Goal: Book appointment/travel/reservation

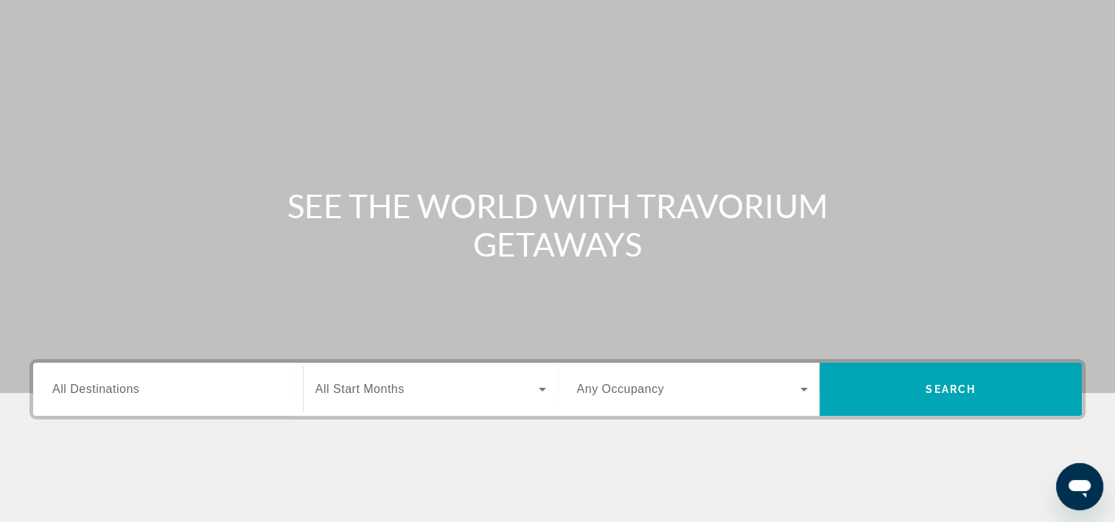
scroll to position [74, 0]
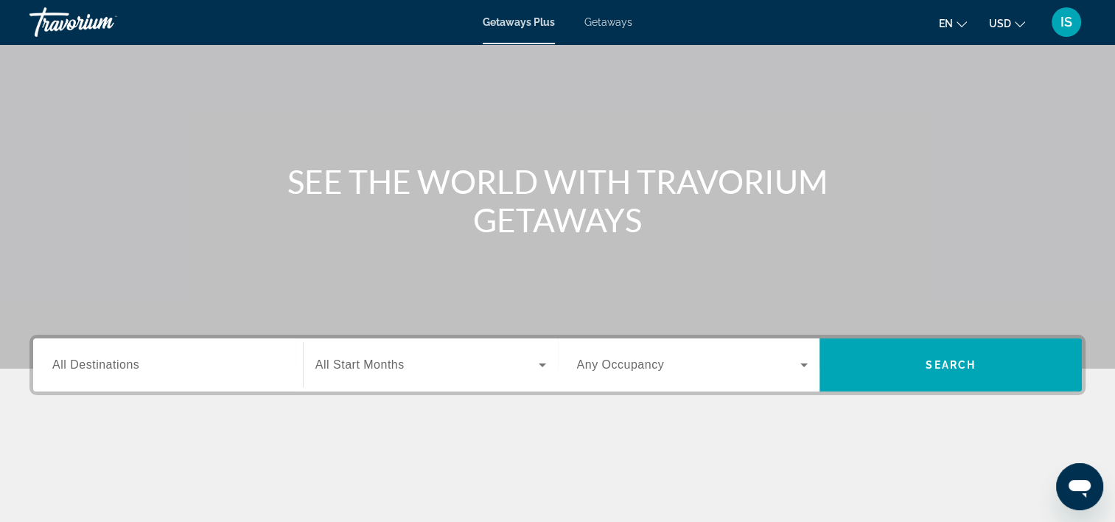
click at [351, 371] on span "All Start Months" at bounding box center [359, 364] width 89 height 13
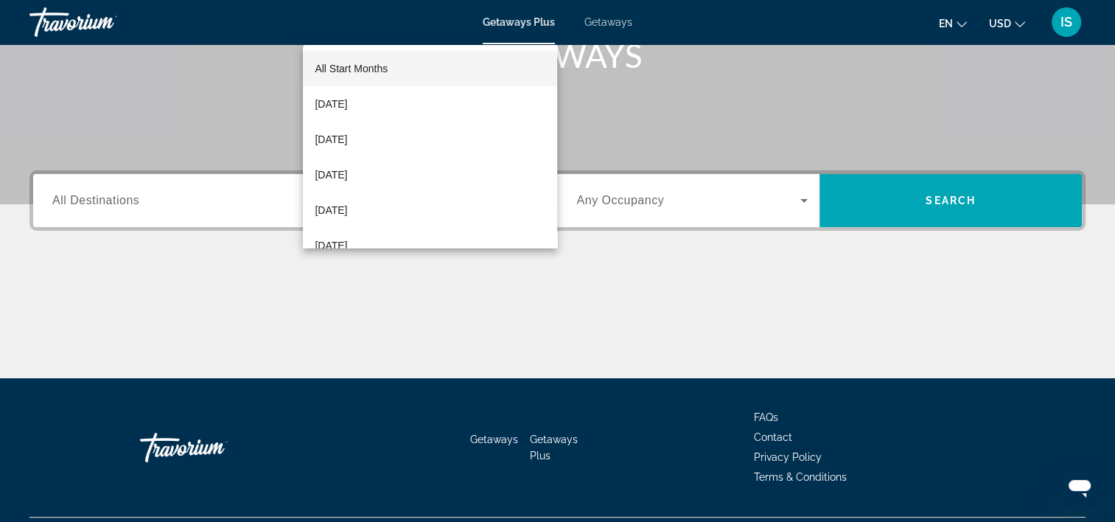
scroll to position [274, 0]
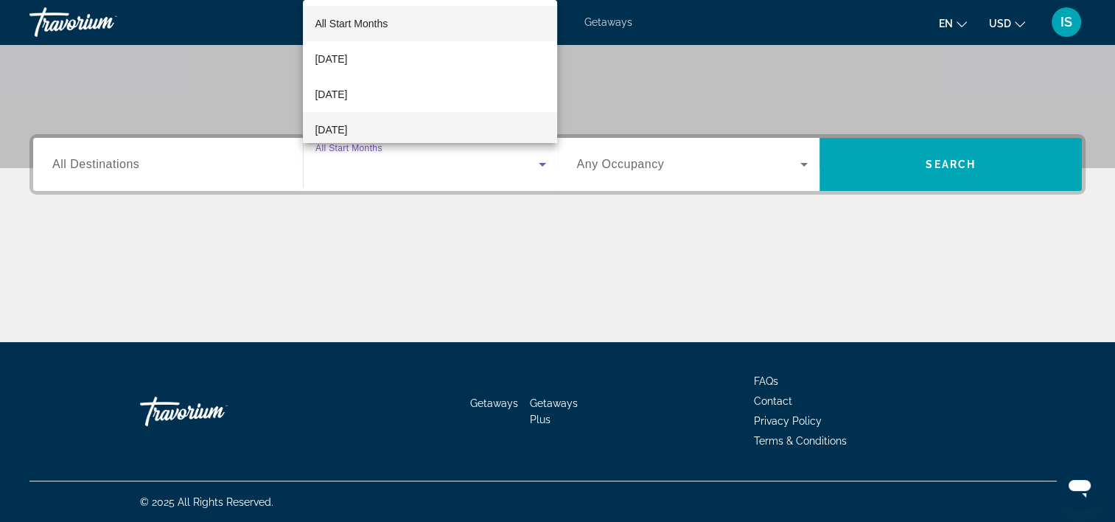
click at [347, 123] on span "[DATE]" at bounding box center [331, 130] width 32 height 18
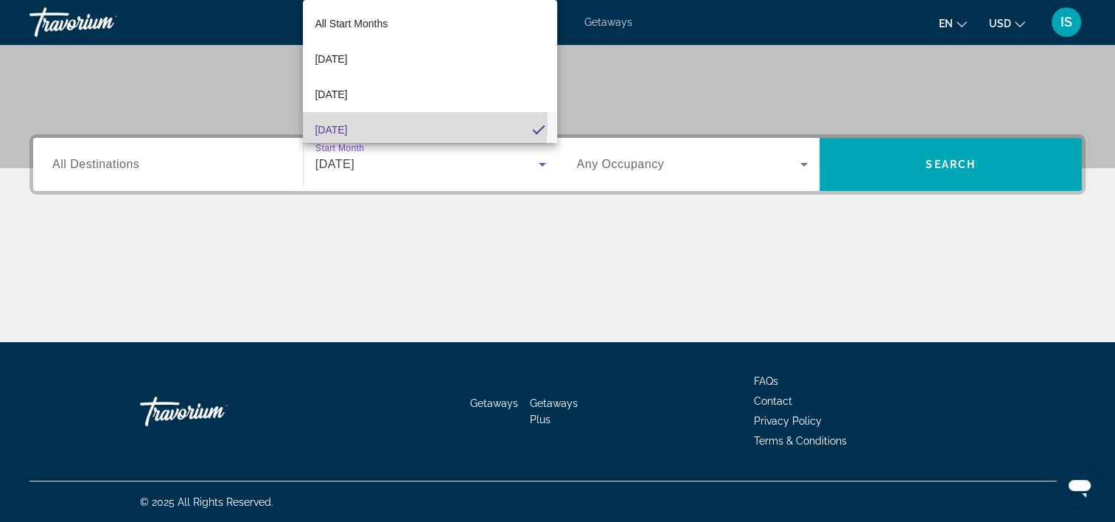
scroll to position [0, 0]
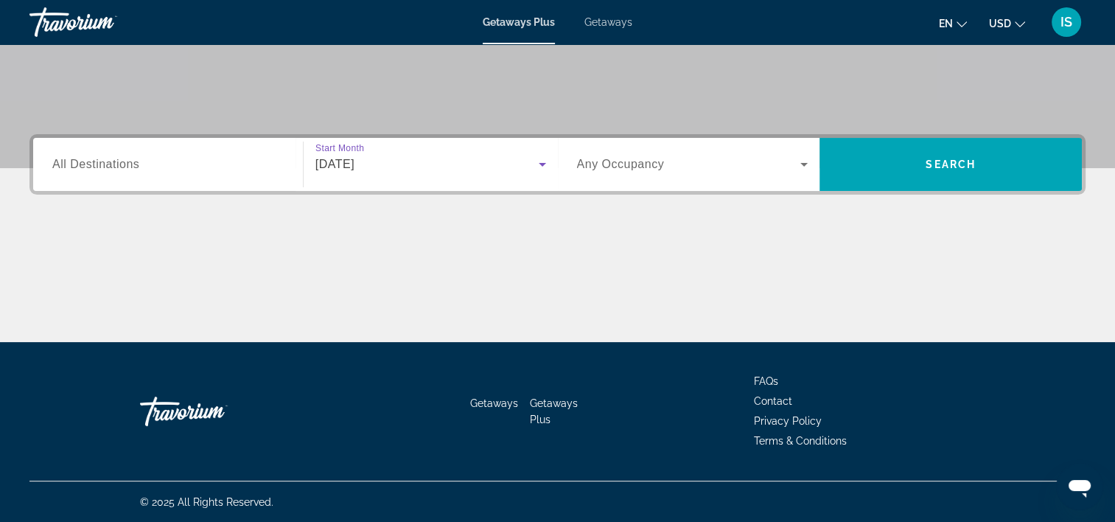
click at [204, 174] on div "Search widget" at bounding box center [167, 165] width 231 height 42
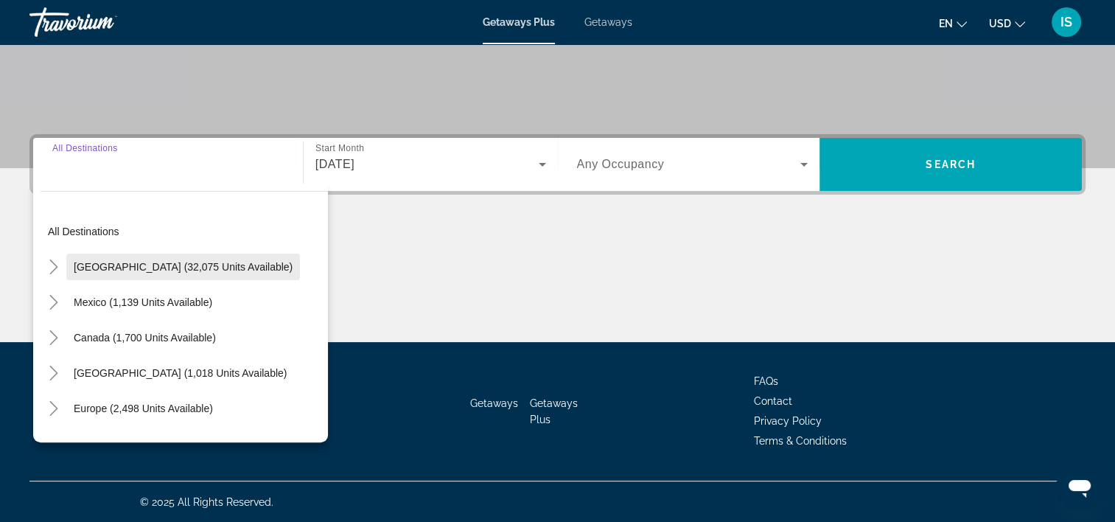
click at [142, 261] on span "[GEOGRAPHIC_DATA] (32,075 units available)" at bounding box center [183, 267] width 219 height 12
type input "**********"
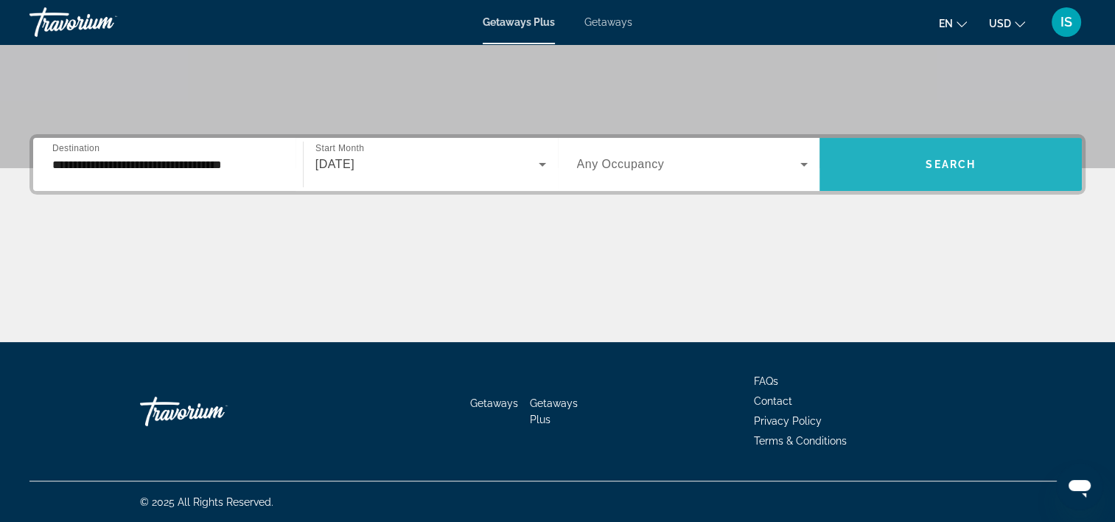
click at [943, 172] on span "Search widget" at bounding box center [950, 164] width 262 height 35
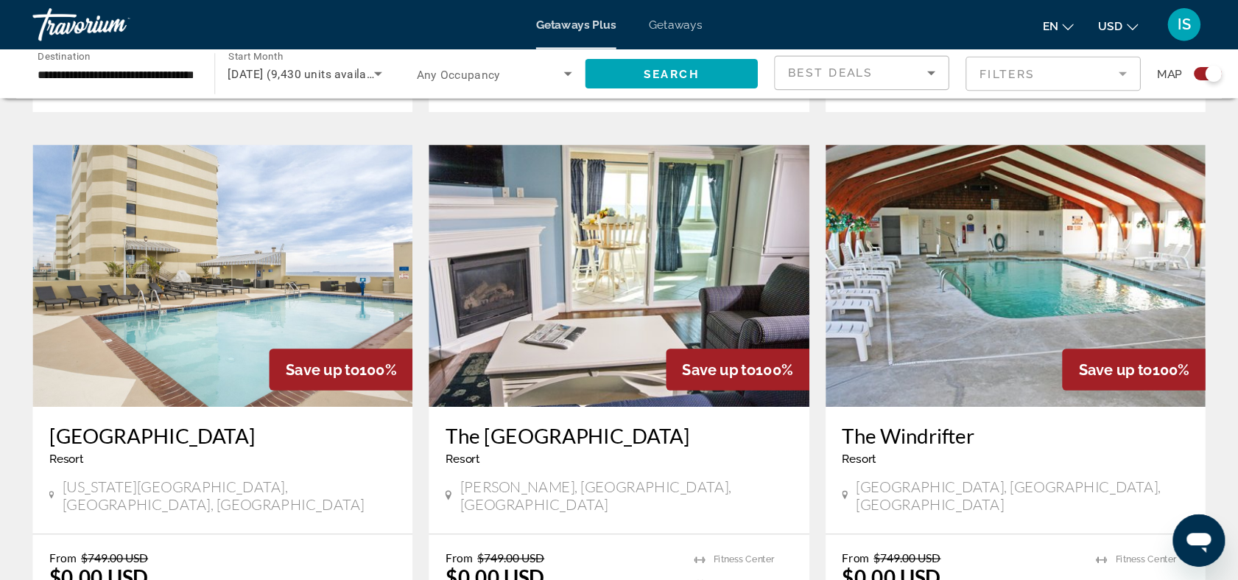
scroll to position [1031, 0]
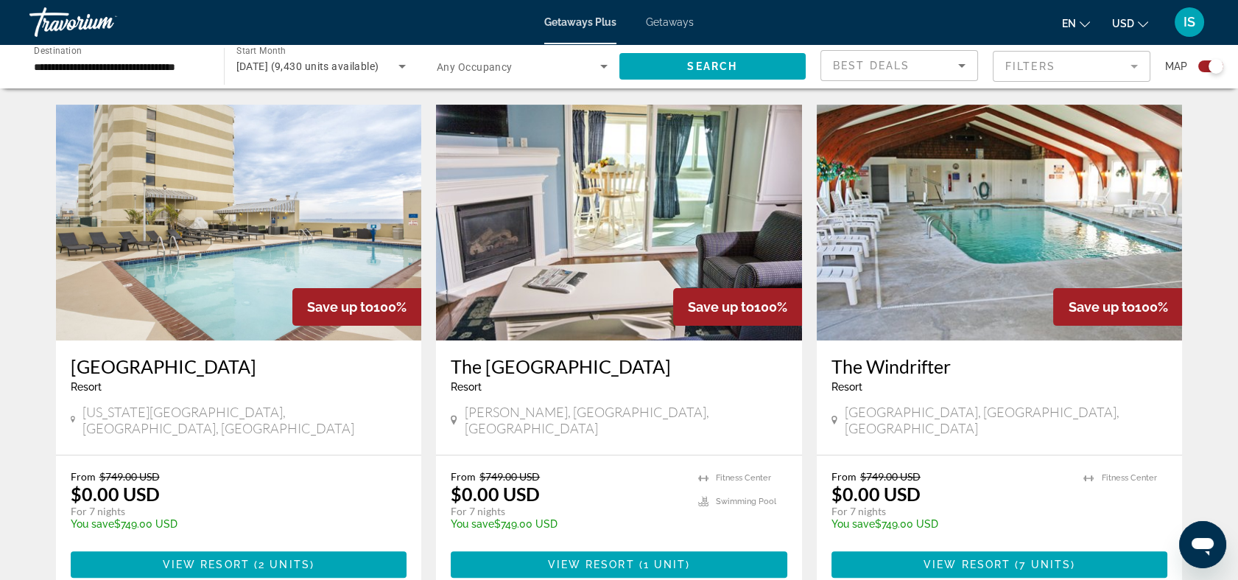
drag, startPoint x: 1125, startPoint y: 6, endPoint x: 32, endPoint y: 236, distance: 1117.2
click at [32, 236] on div "← Move left → Move right ↑ Move up ↓ Move down + Zoom in - Zoom out Home Jump l…" at bounding box center [620, 390] width 1186 height 2637
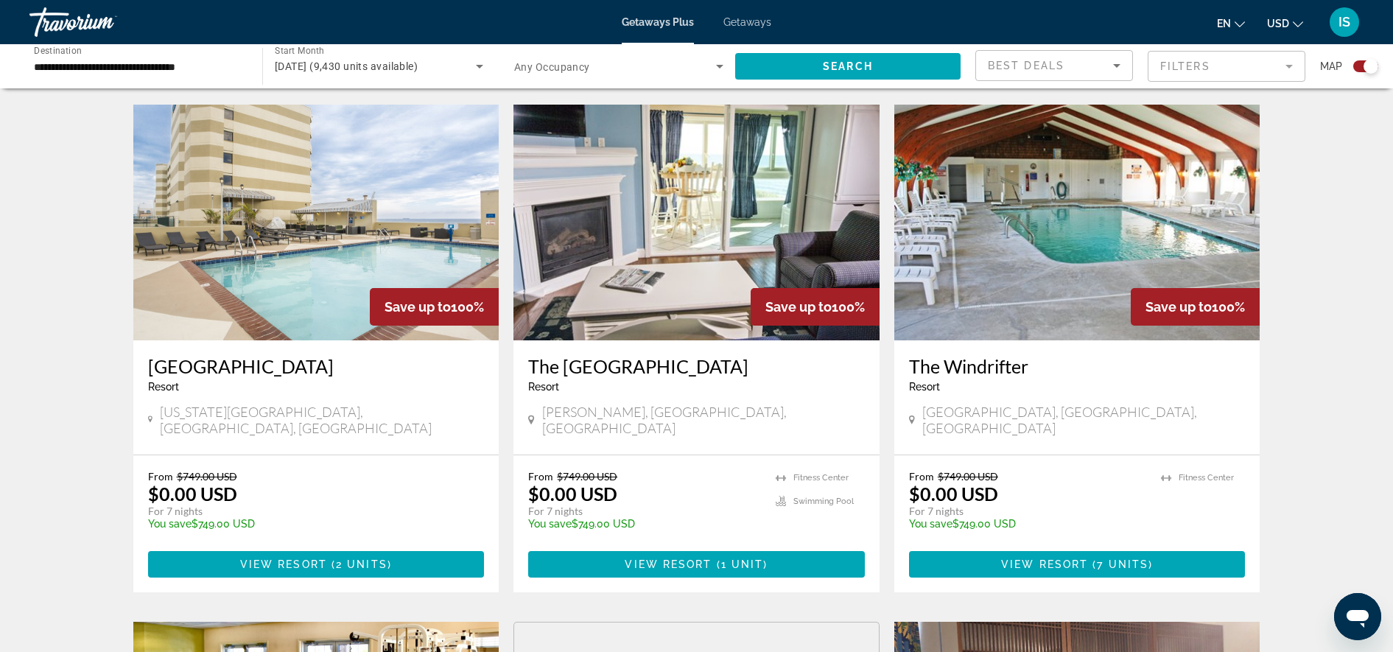
drag, startPoint x: 1242, startPoint y: 1, endPoint x: 70, endPoint y: 269, distance: 1202.4
click at [70, 269] on div "← Move left → Move right ↑ Move up ↓ Move down + Zoom in - Zoom out Home Jump l…" at bounding box center [696, 390] width 1393 height 2637
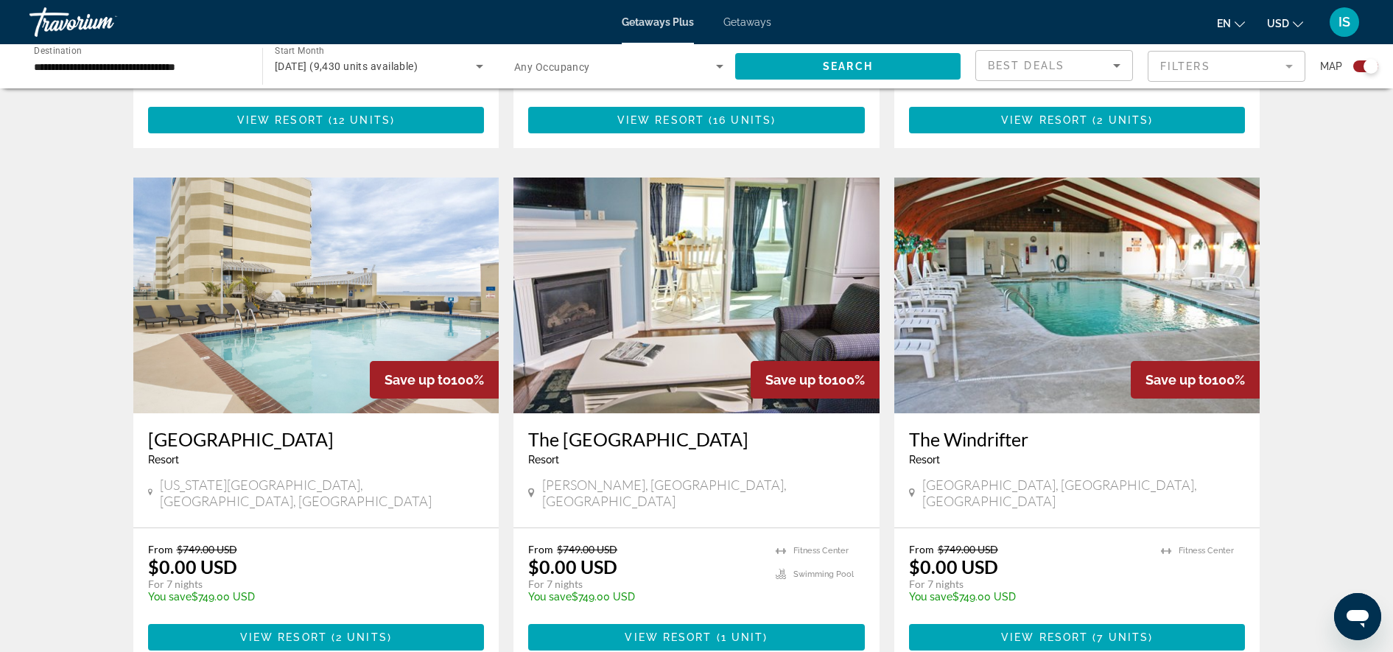
scroll to position [941, 0]
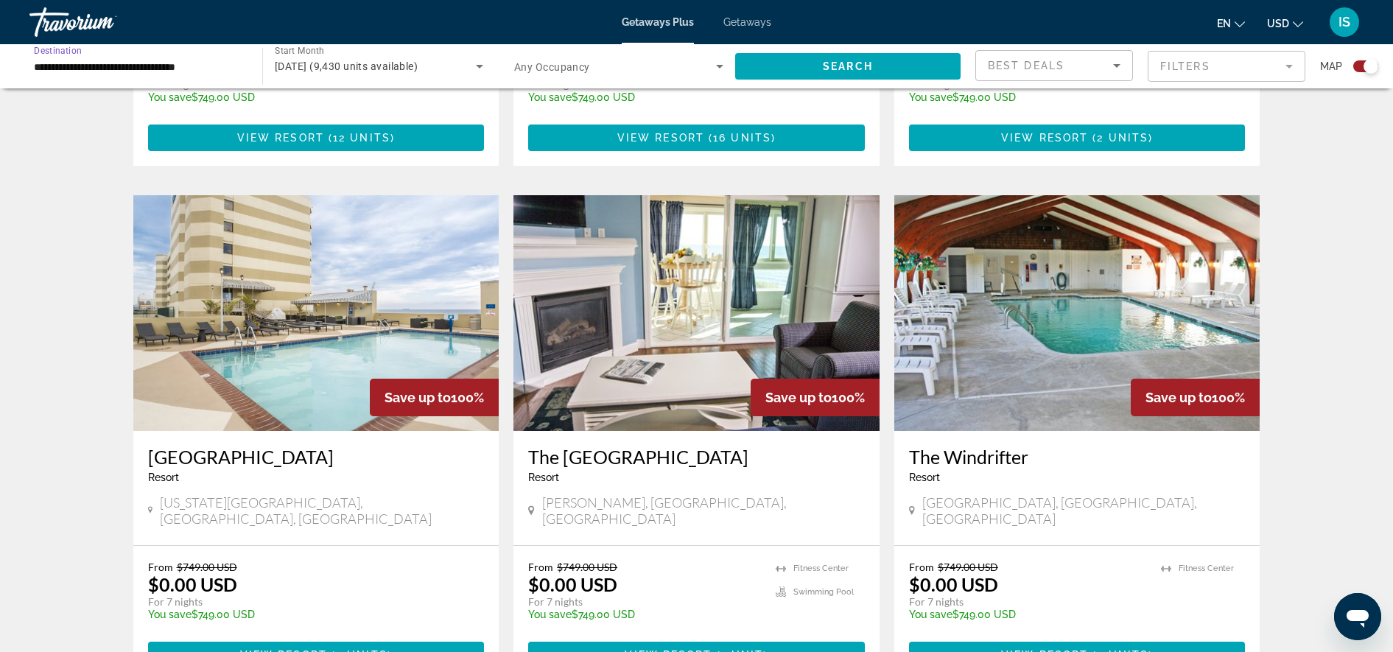
click at [236, 63] on input "**********" at bounding box center [138, 67] width 209 height 18
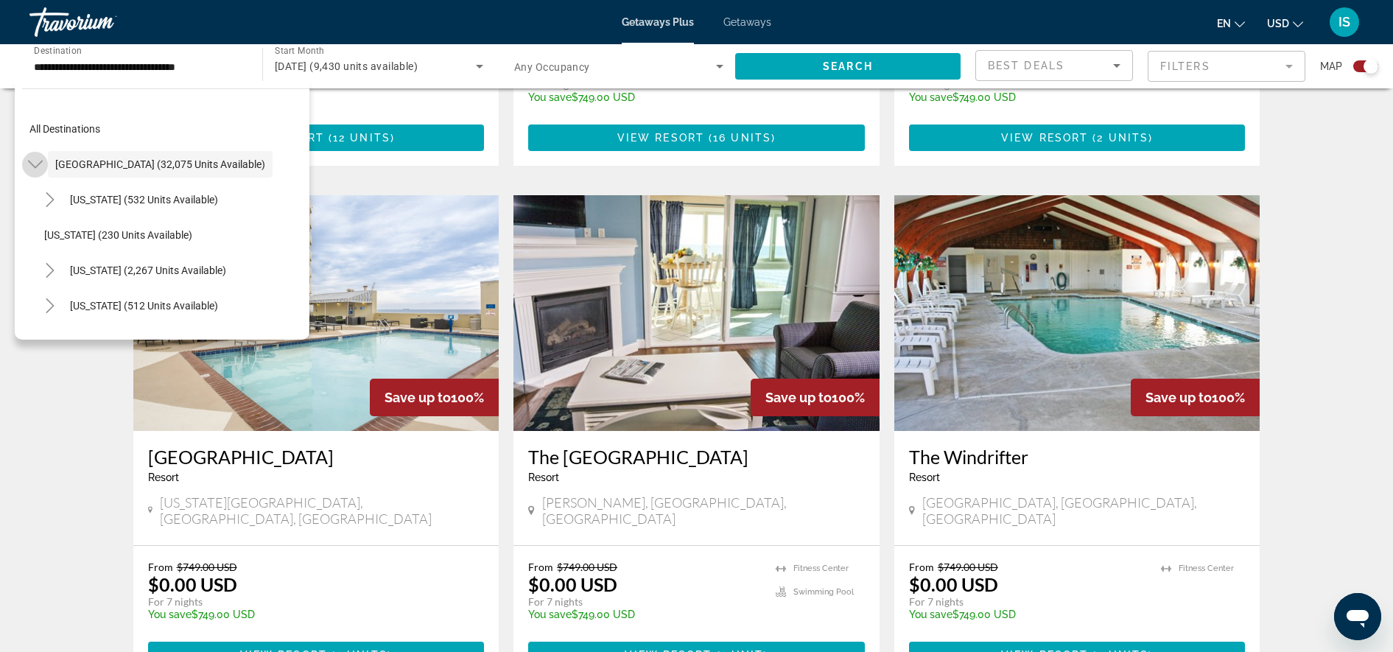
click at [29, 164] on icon "Toggle United States (32,075 units available)" at bounding box center [35, 164] width 15 height 15
click at [95, 304] on span "Europe (2,498 units available)" at bounding box center [123, 306] width 137 height 12
type input "**********"
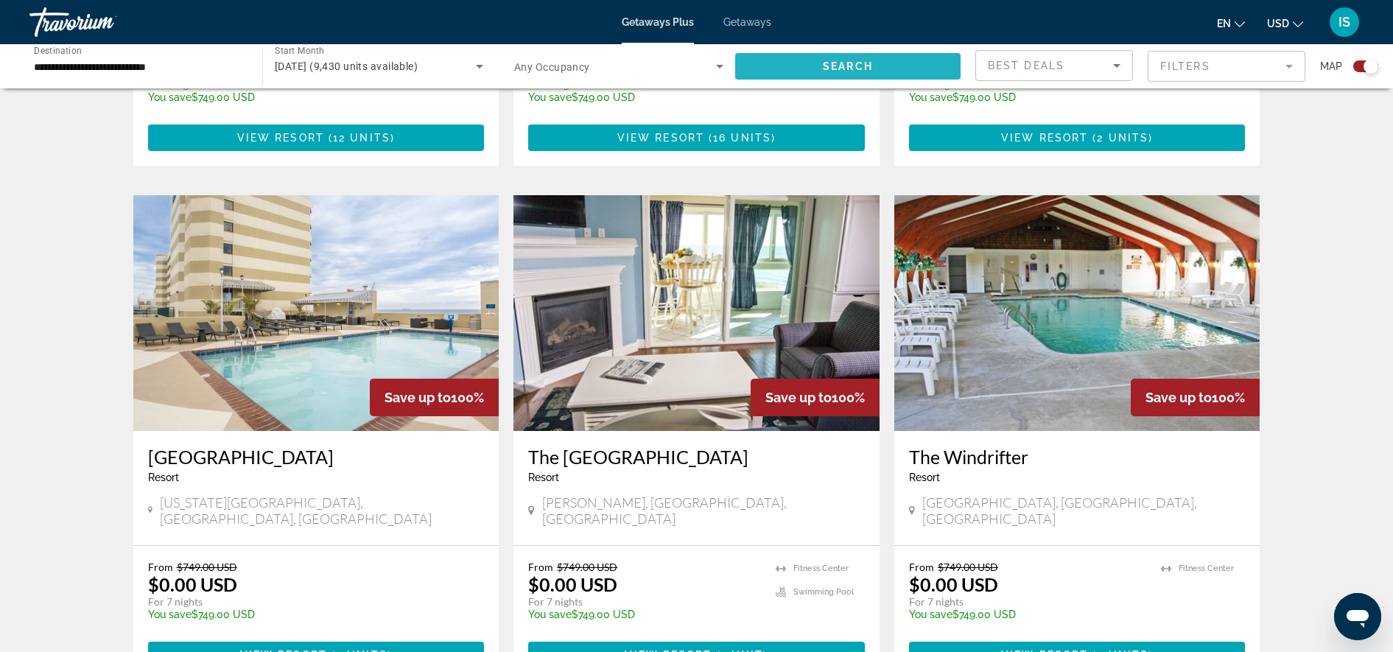
click at [871, 66] on span "Search" at bounding box center [848, 66] width 50 height 12
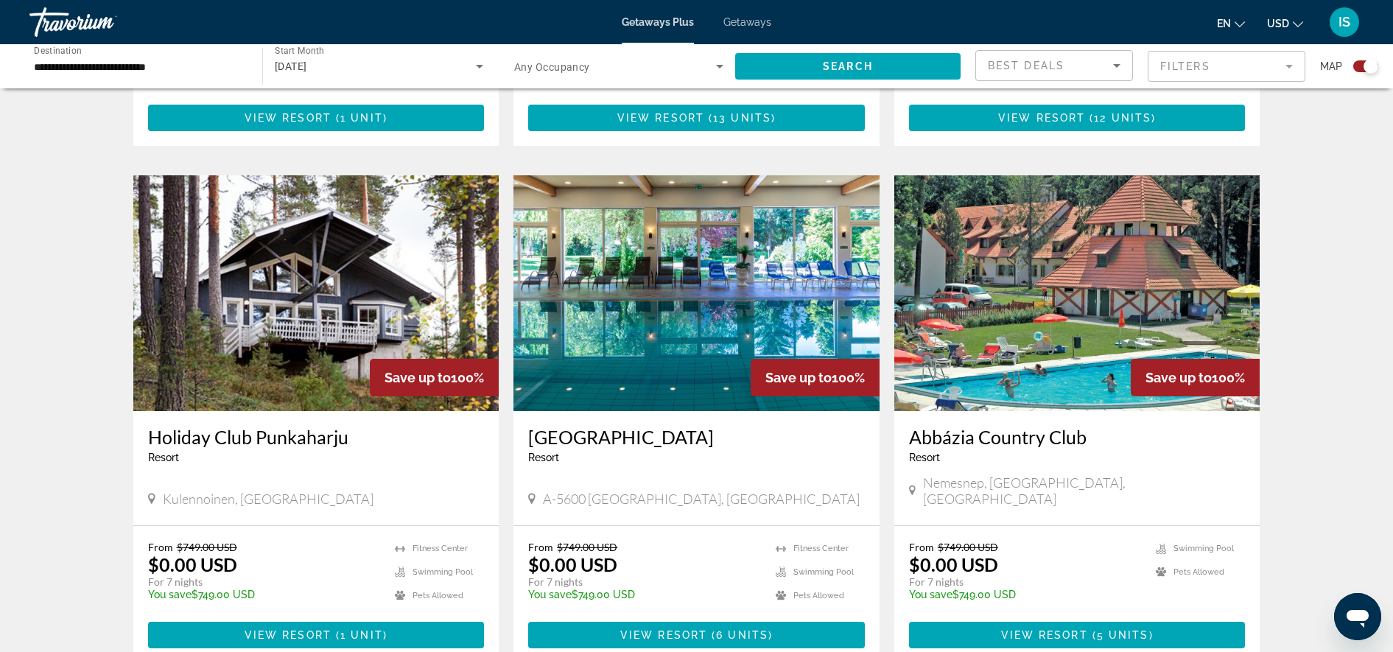
scroll to position [1470, 0]
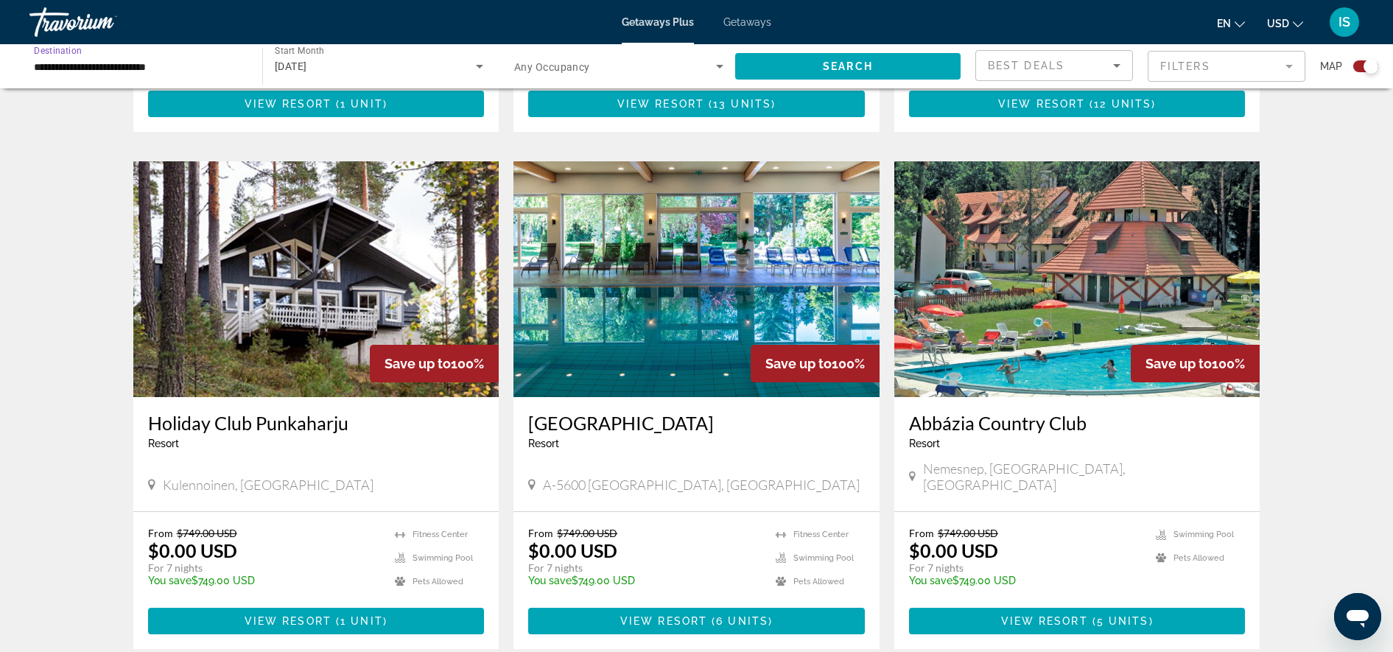
click at [234, 62] on input "**********" at bounding box center [138, 67] width 209 height 18
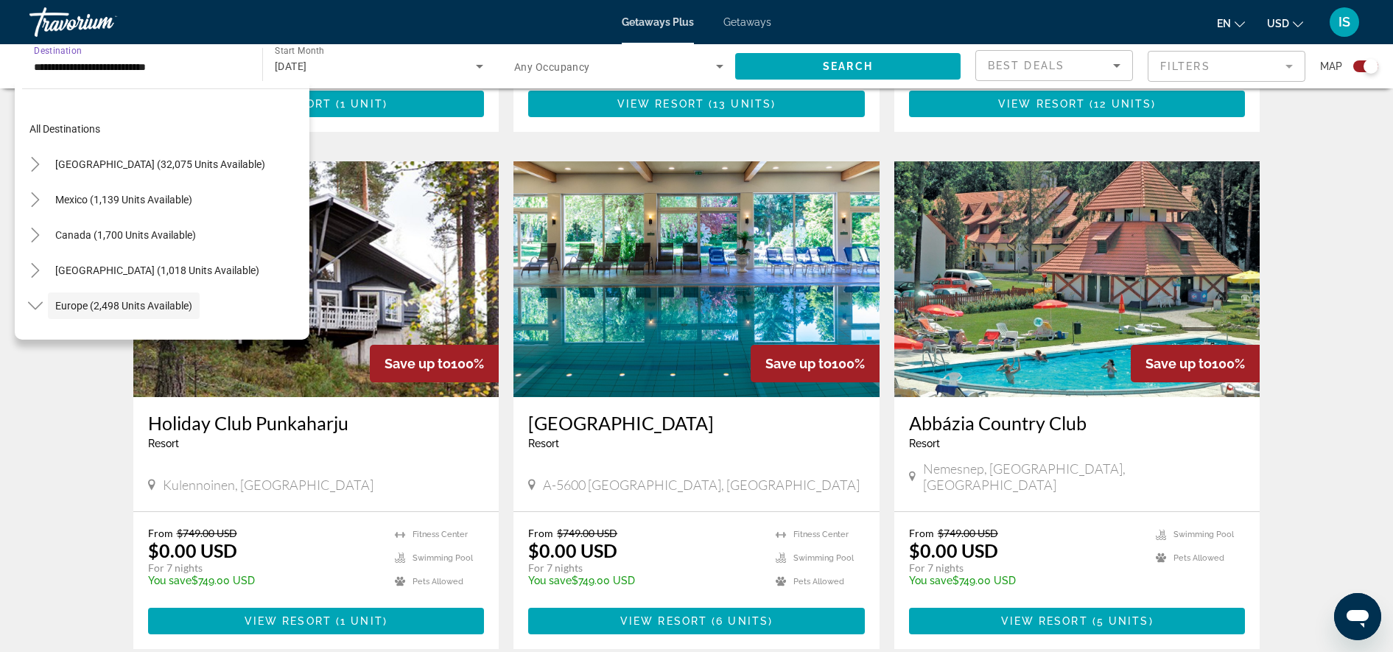
scroll to position [88, 0]
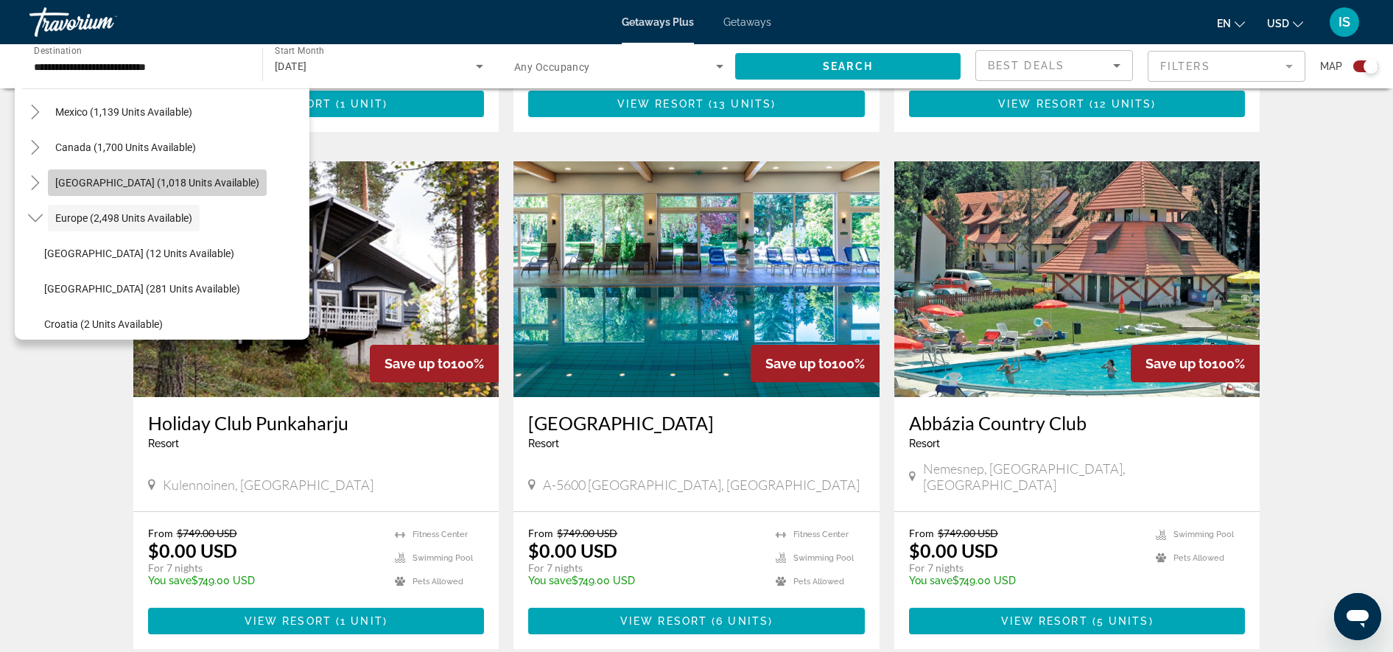
click at [130, 183] on span "[GEOGRAPHIC_DATA] (1,018 units available)" at bounding box center [157, 183] width 204 height 12
type input "**********"
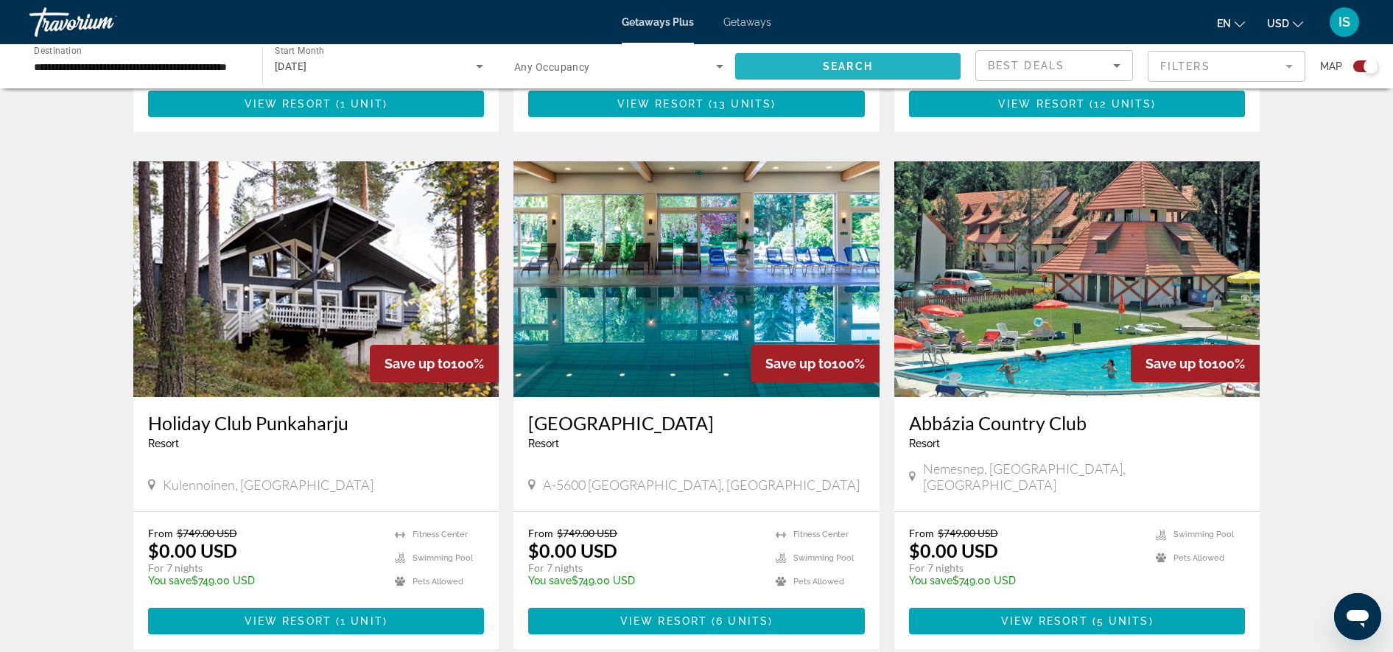
click at [879, 74] on span "Search widget" at bounding box center [847, 66] width 225 height 35
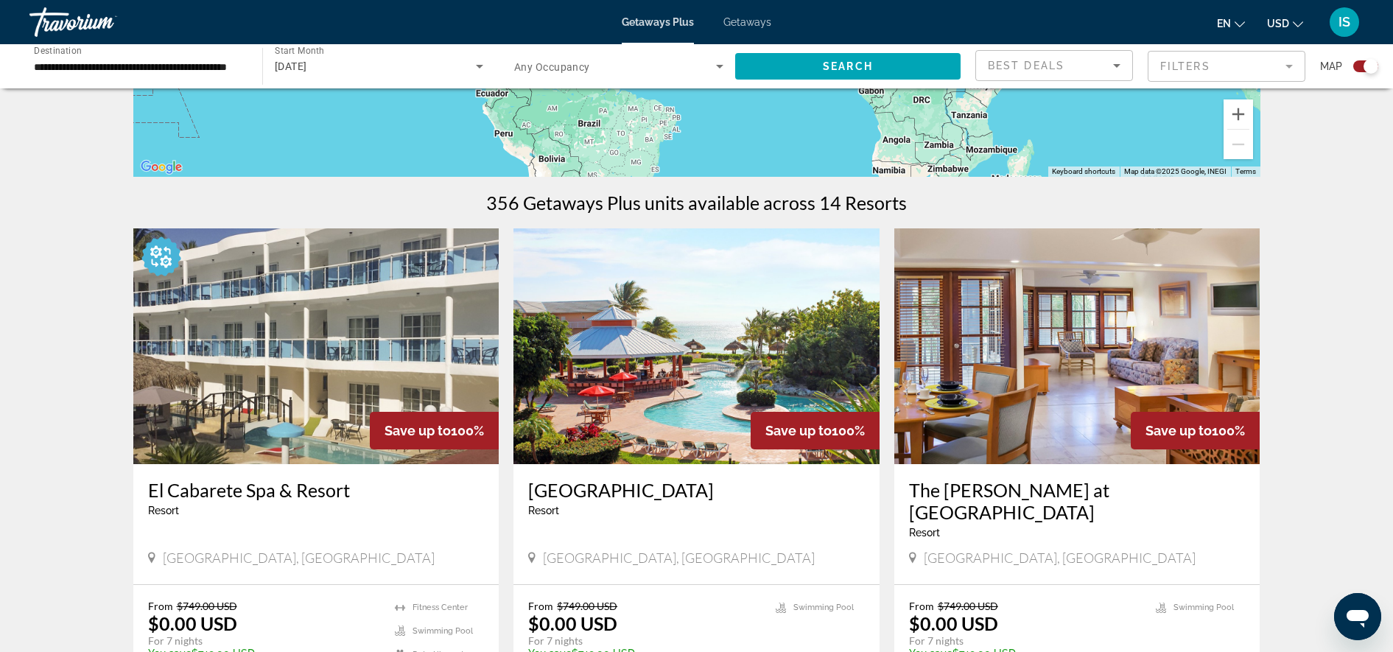
scroll to position [460, 0]
